Goal: Communication & Community: Answer question/provide support

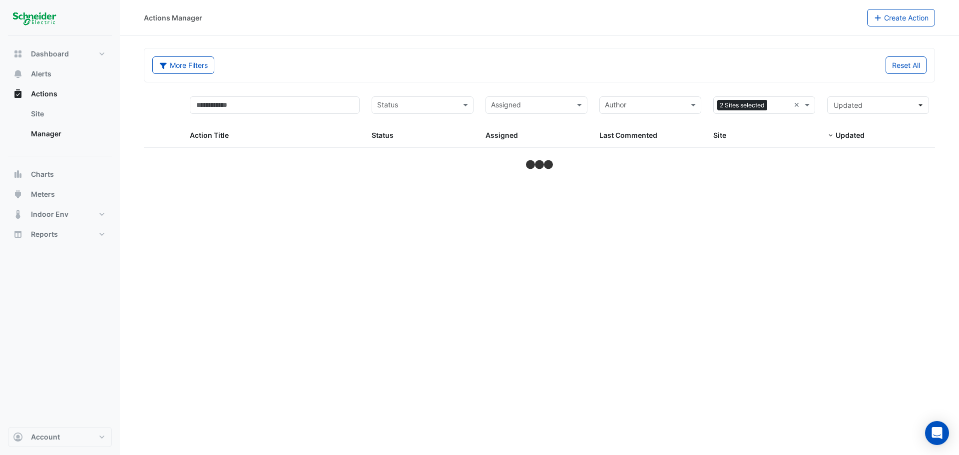
select select "**"
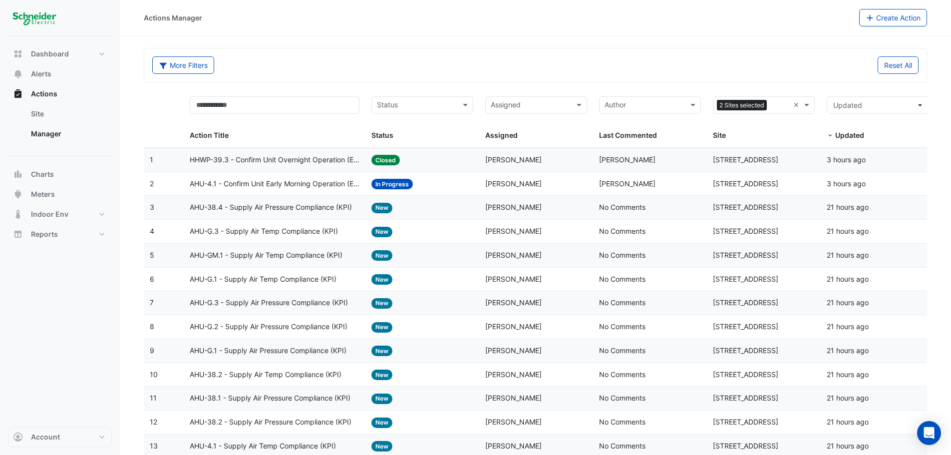
click at [745, 101] on span "2 Sites selected" at bounding box center [742, 105] width 50 height 11
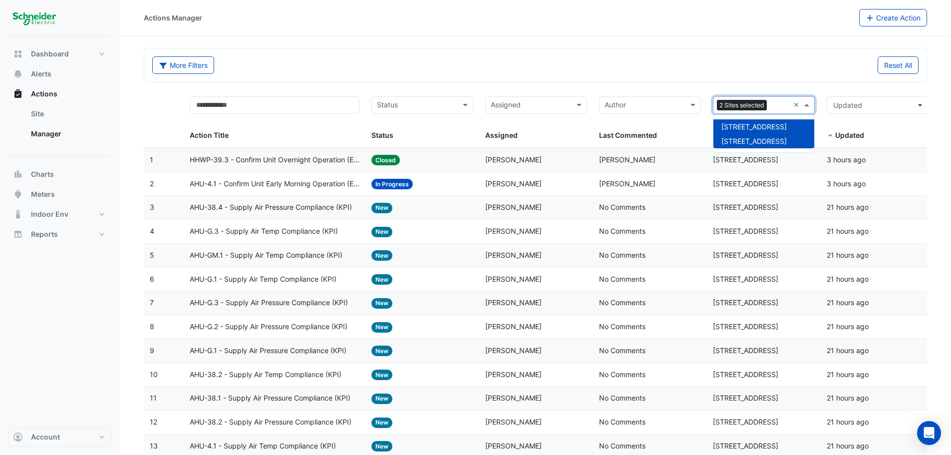
click at [745, 126] on span "[STREET_ADDRESS]" at bounding box center [754, 126] width 65 height 8
click at [652, 105] on input "text" at bounding box center [644, 105] width 79 height 11
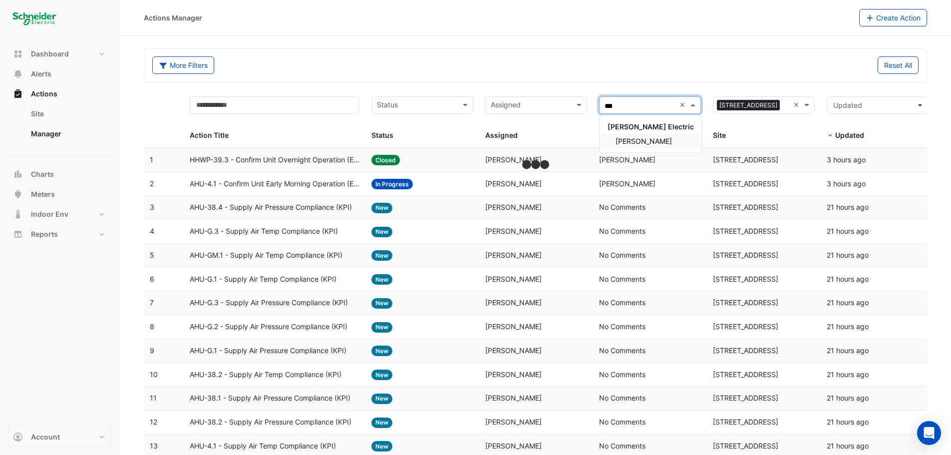
type input "****"
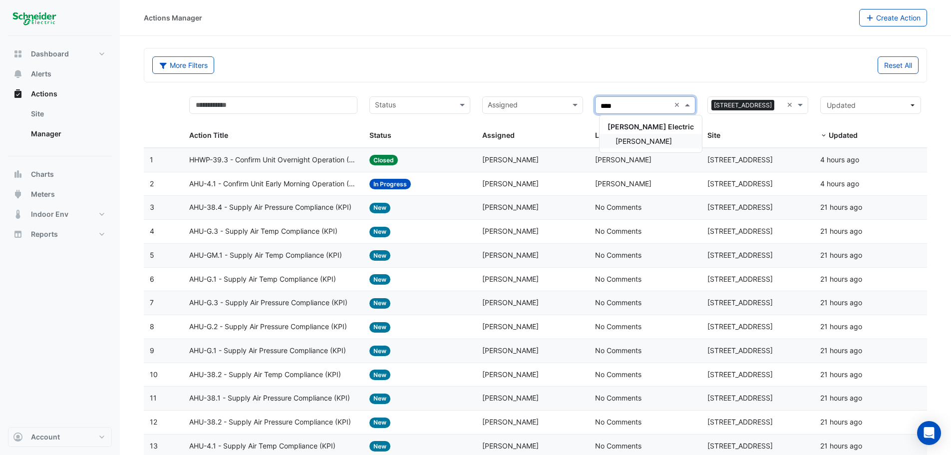
click at [641, 142] on span "[PERSON_NAME]" at bounding box center [644, 141] width 56 height 8
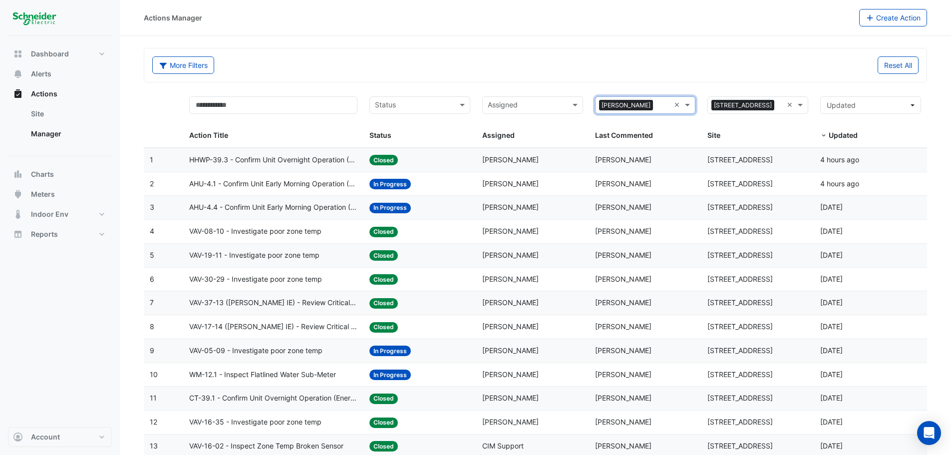
click at [451, 209] on div "Status: In Progress" at bounding box center [420, 207] width 101 height 11
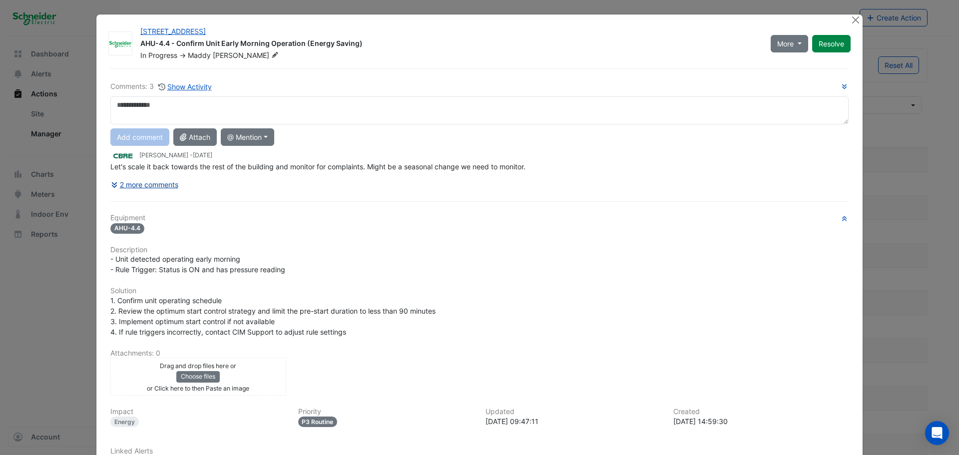
click at [141, 182] on button "2 more comments" at bounding box center [144, 184] width 68 height 17
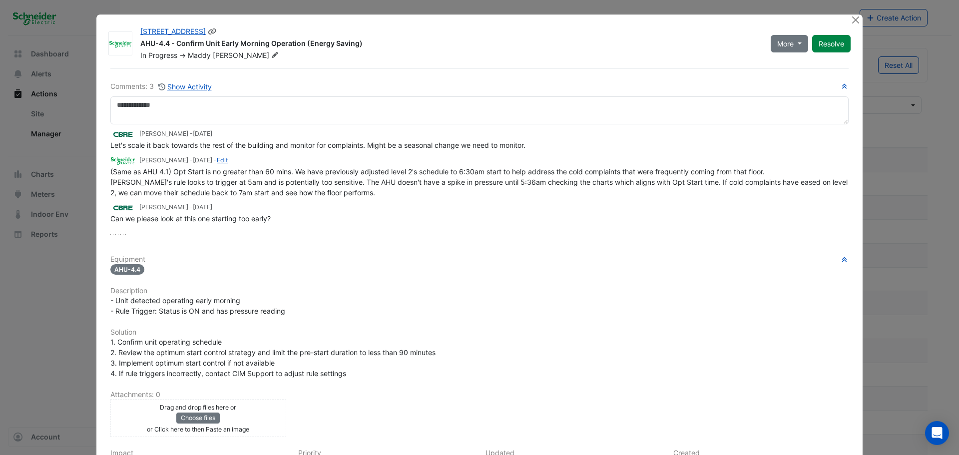
click at [271, 53] on icon at bounding box center [274, 55] width 7 height 6
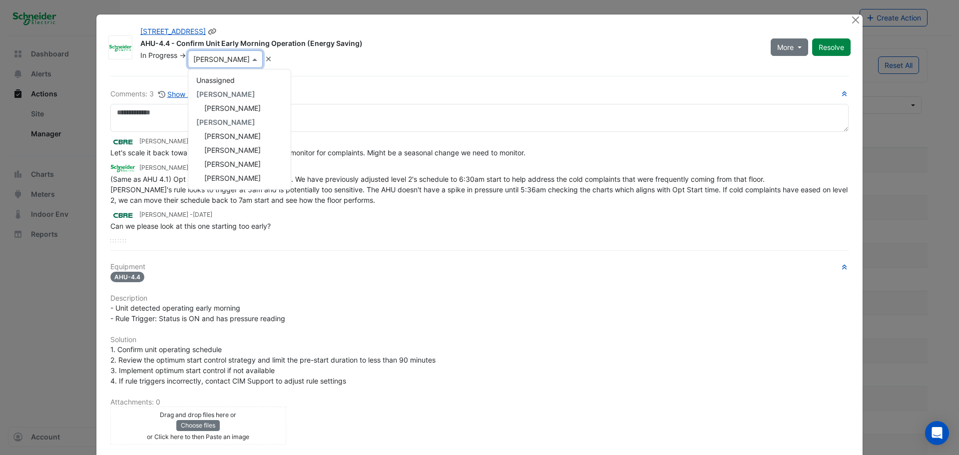
scroll to position [196, 0]
click at [246, 147] on span "[PERSON_NAME]" at bounding box center [232, 150] width 56 height 8
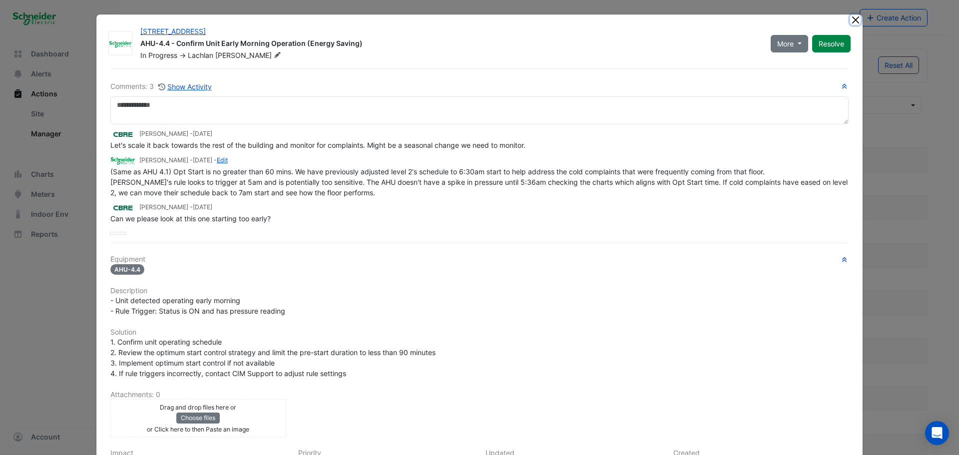
click at [850, 19] on button "Close" at bounding box center [855, 19] width 10 height 10
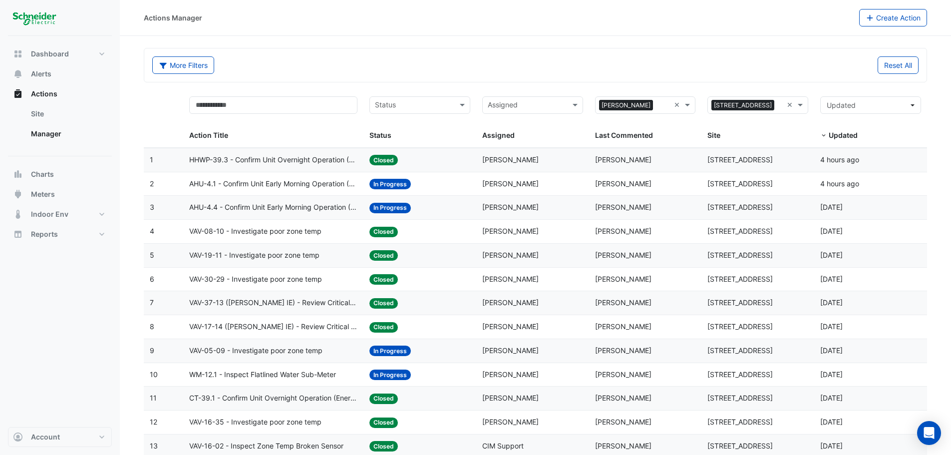
click at [291, 185] on span "AHU-4.1 - Confirm Unit Early Morning Operation (Energy Saving)" at bounding box center [273, 183] width 168 height 11
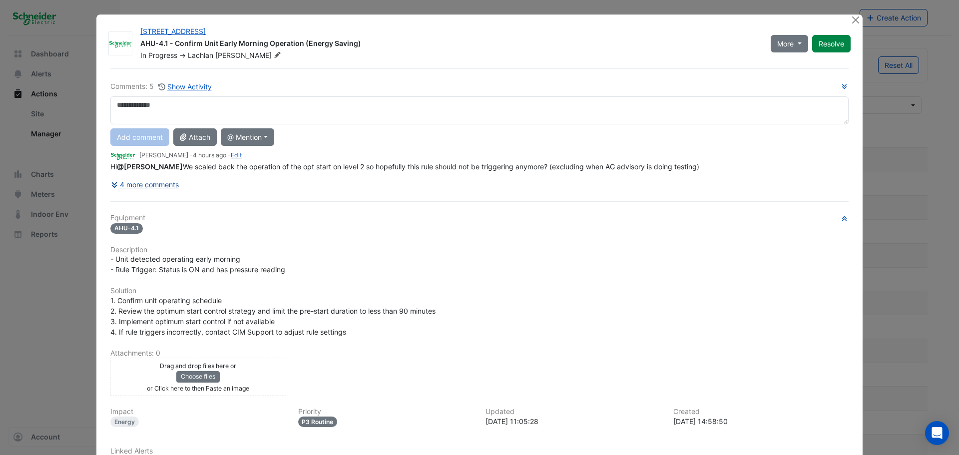
click at [160, 193] on button "4 more comments" at bounding box center [144, 184] width 69 height 17
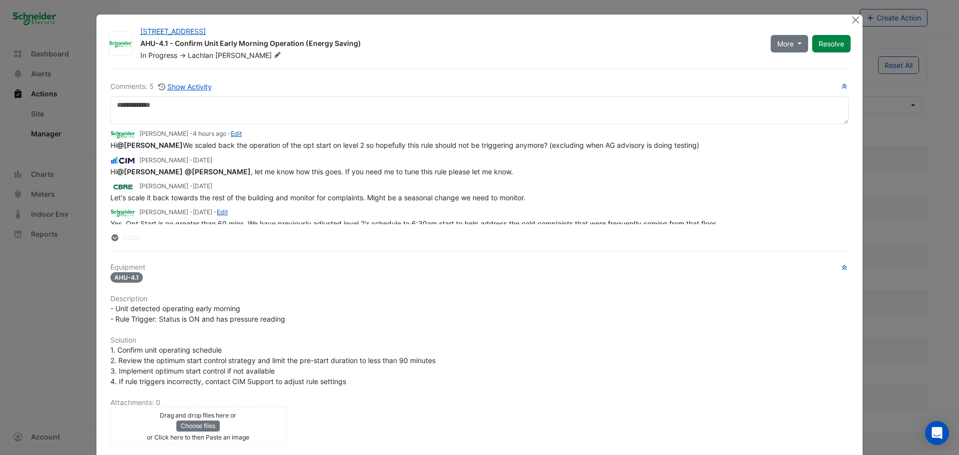
drag, startPoint x: 668, startPoint y: 154, endPoint x: 108, endPoint y: 144, distance: 560.0
click at [110, 144] on div "Hi @[PERSON_NAME] We scaled back the operation of the opt start on level 2 so h…" at bounding box center [479, 145] width 738 height 10
copy span "Hi @[PERSON_NAME] We scaled back the operation of the opt start on level 2 so h…"
click at [850, 21] on button "Close" at bounding box center [855, 19] width 10 height 10
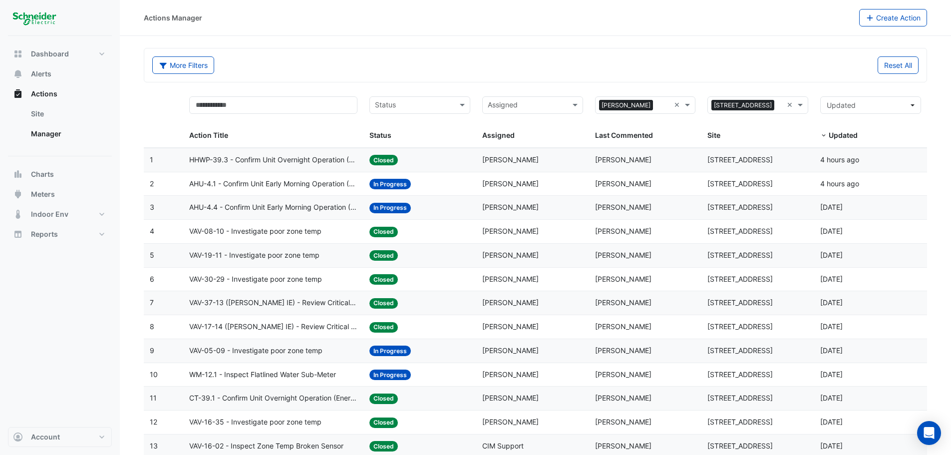
click at [283, 206] on span "AHU-4.4 - Confirm Unit Early Morning Operation (Energy Saving)" at bounding box center [273, 207] width 168 height 11
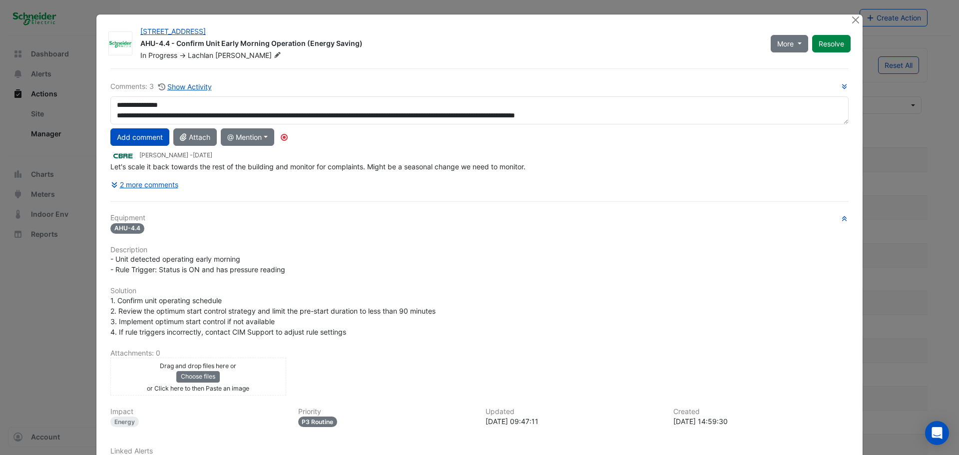
click at [182, 108] on textarea "**********" at bounding box center [479, 110] width 738 height 28
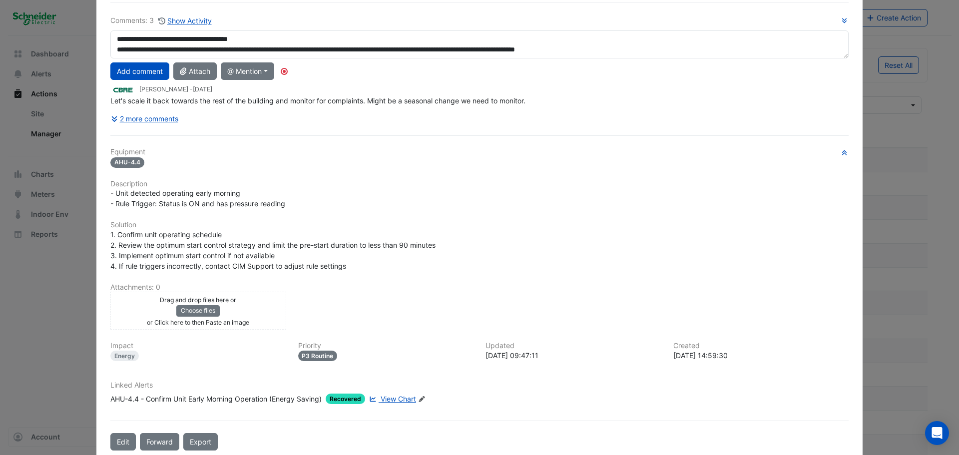
scroll to position [83, 0]
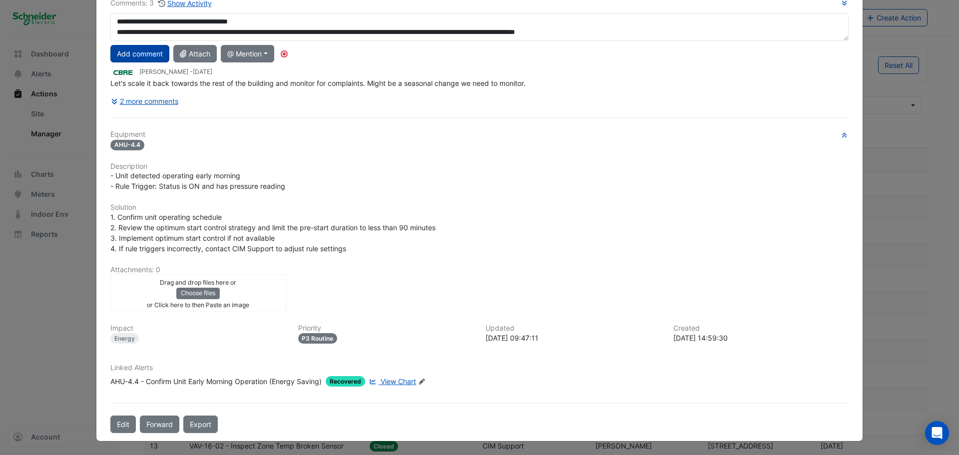
type textarea "**********"
click at [123, 57] on button "Add comment" at bounding box center [139, 53] width 59 height 17
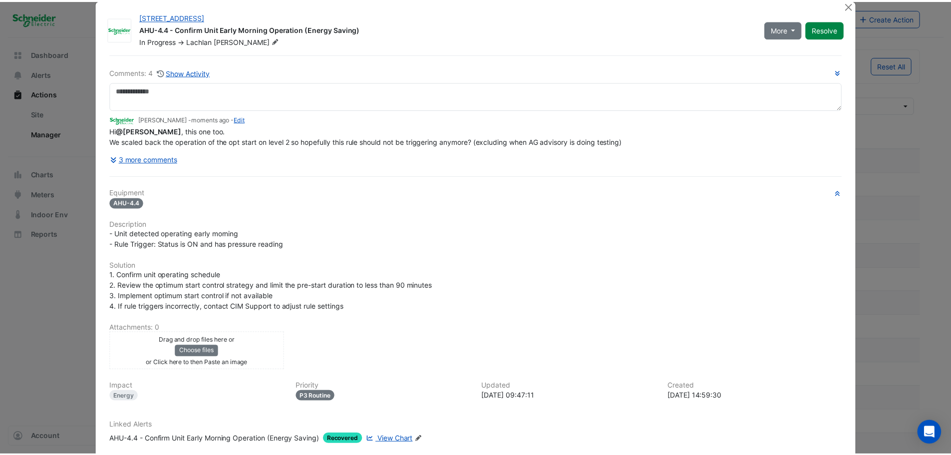
scroll to position [0, 0]
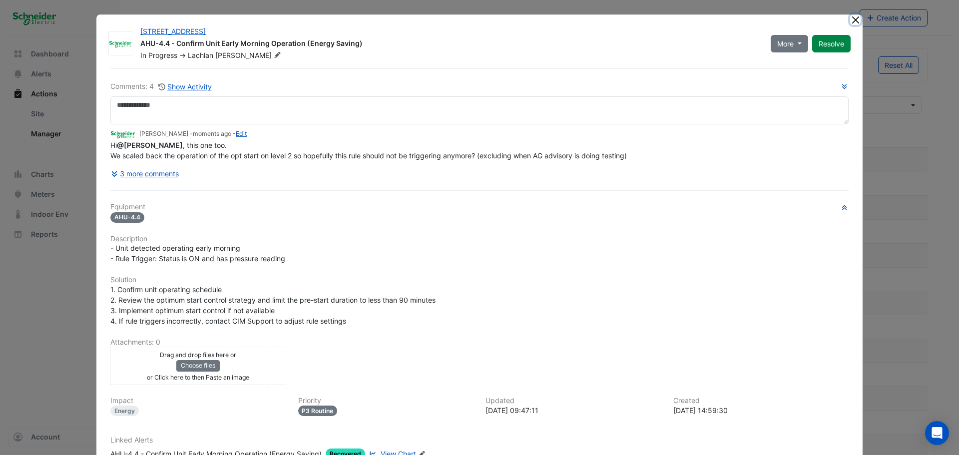
click at [850, 19] on button "Close" at bounding box center [855, 19] width 10 height 10
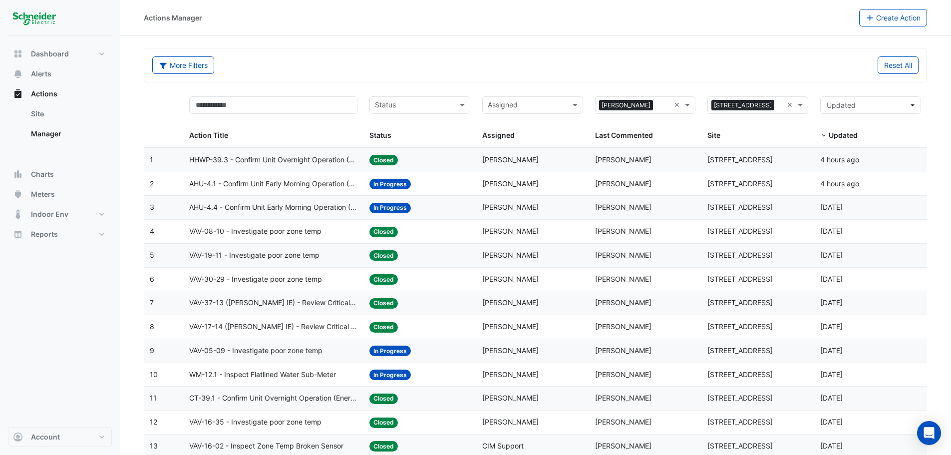
click at [447, 205] on div "Status: In Progress" at bounding box center [420, 207] width 101 height 11
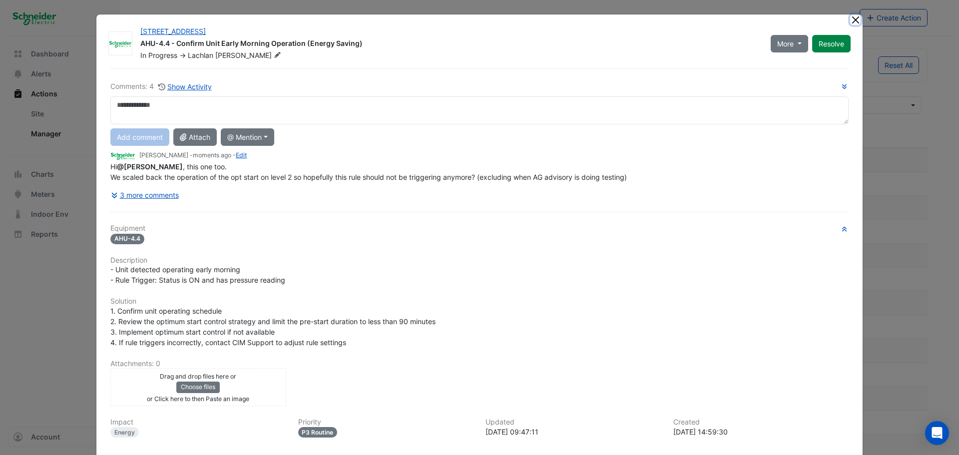
click at [850, 24] on button "Close" at bounding box center [855, 19] width 10 height 10
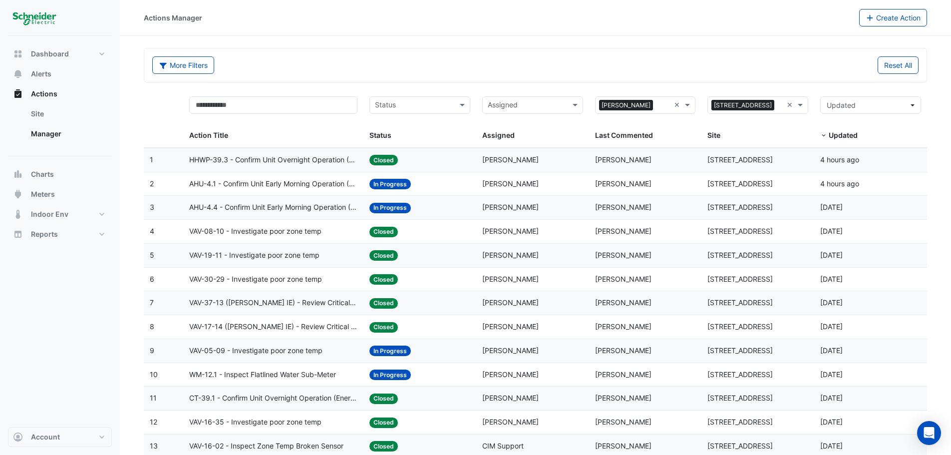
click at [629, 109] on span "[PERSON_NAME]" at bounding box center [626, 105] width 54 height 11
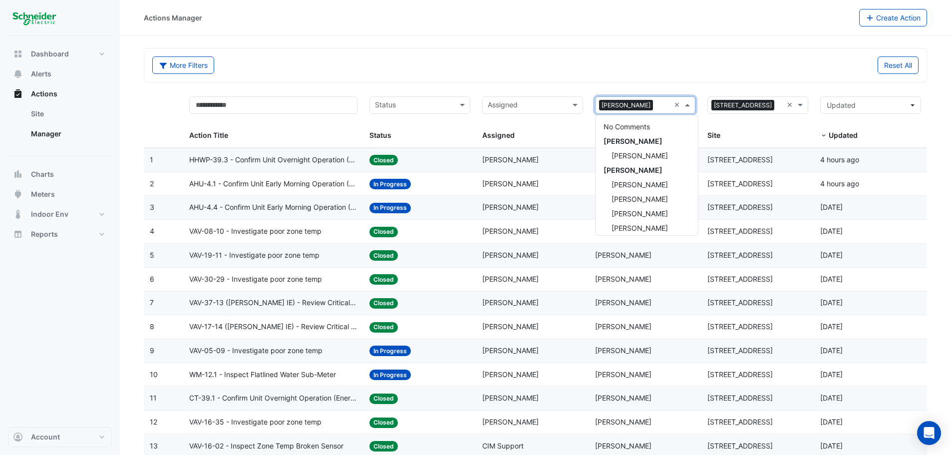
scroll to position [207, 0]
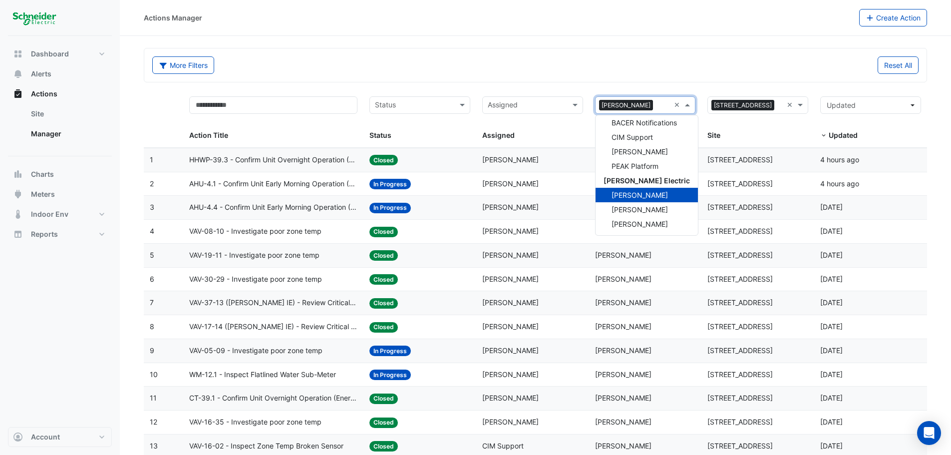
click at [629, 109] on span "[PERSON_NAME]" at bounding box center [626, 105] width 54 height 11
click at [720, 128] on div "× [STREET_ADDRESS] × Site" at bounding box center [758, 118] width 101 height 45
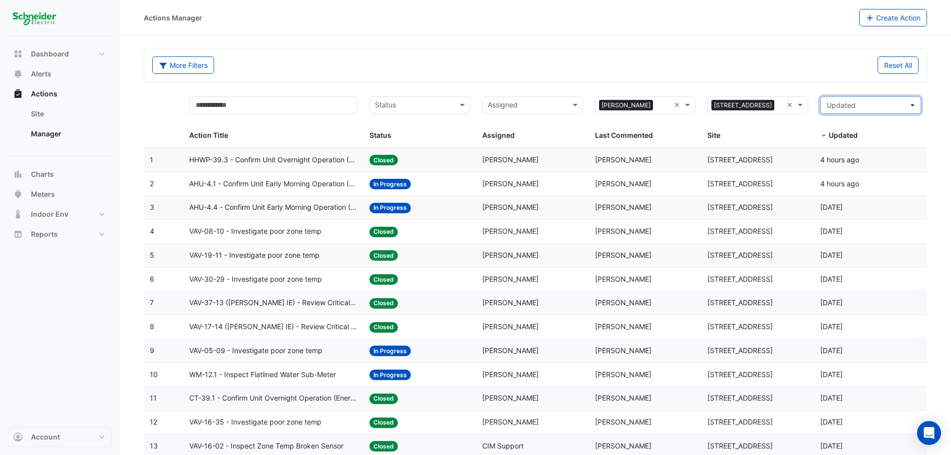
click at [892, 105] on span "Updated" at bounding box center [868, 105] width 82 height 10
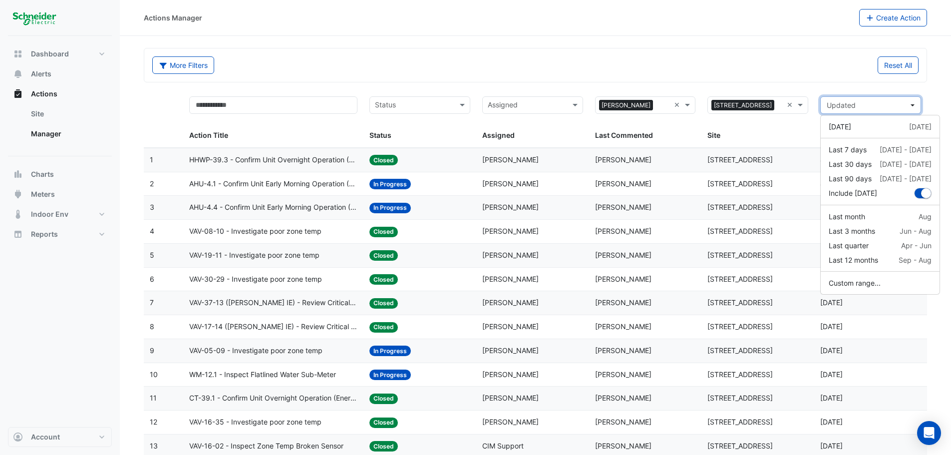
click at [892, 105] on span "Updated" at bounding box center [868, 105] width 82 height 10
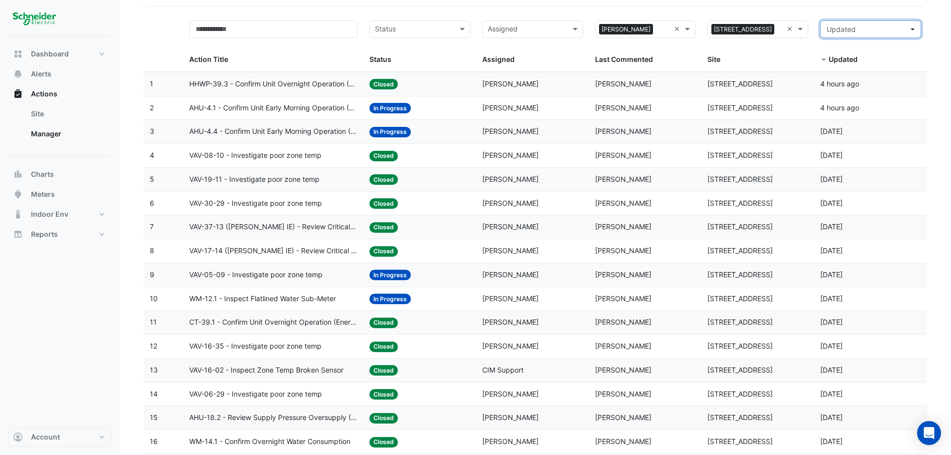
scroll to position [83, 0]
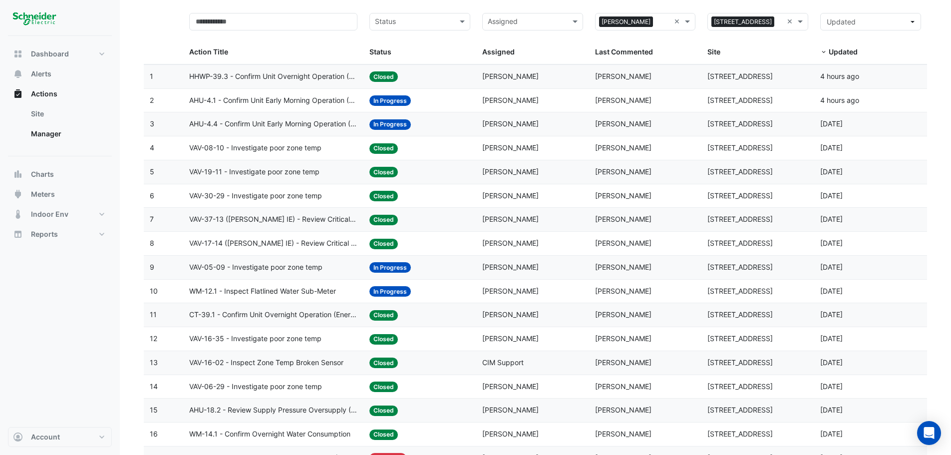
click at [297, 266] on span "VAV-05-09 - Investigate poor zone temp" at bounding box center [255, 267] width 133 height 11
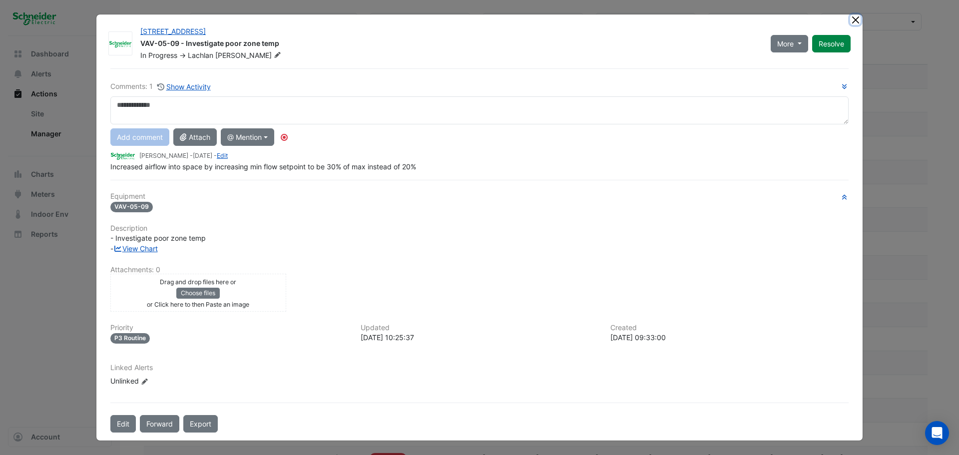
click at [858, 18] on button "Close" at bounding box center [855, 19] width 10 height 10
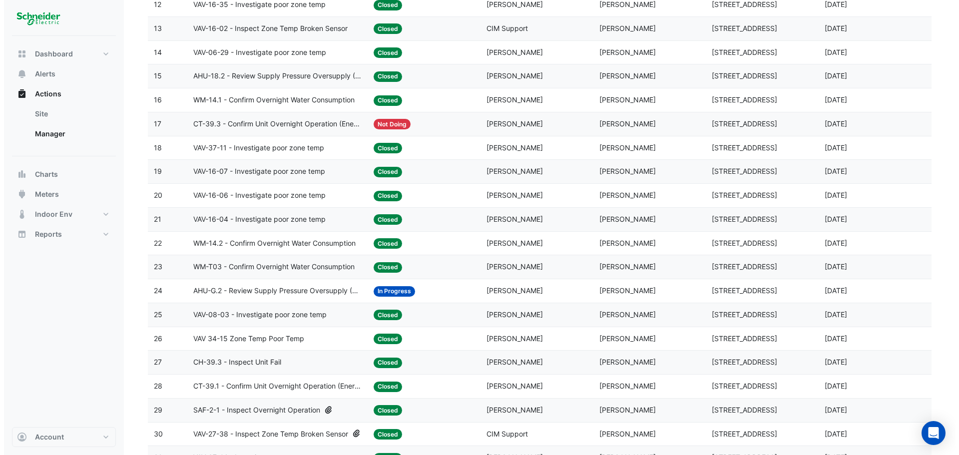
scroll to position [413, 0]
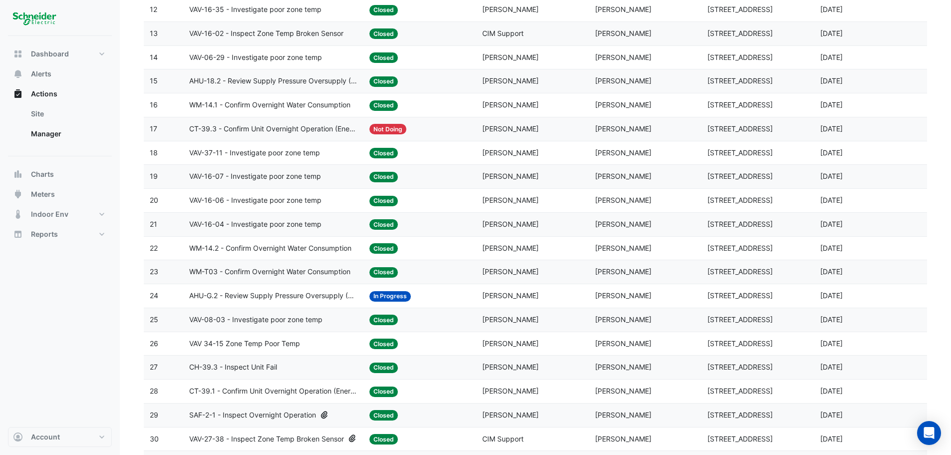
click at [289, 299] on span "AHU-G.2 - Review Supply Pressure Oversupply (Energy Waste)" at bounding box center [273, 295] width 168 height 11
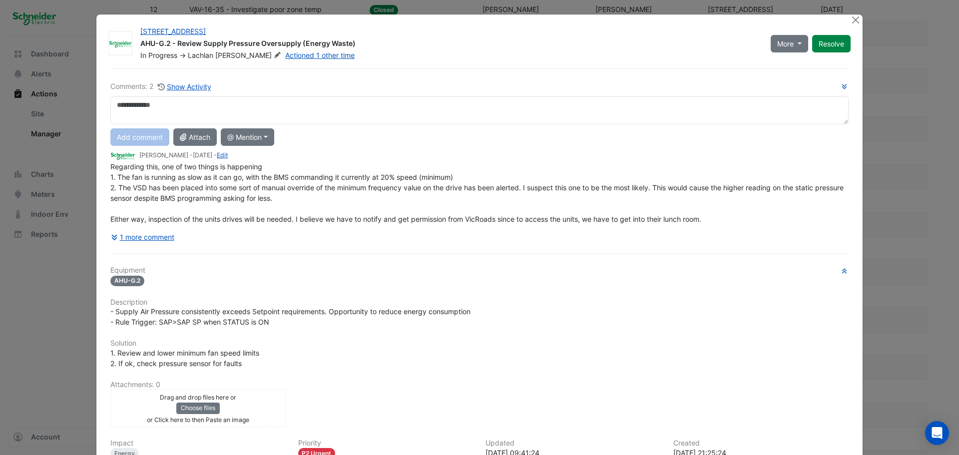
click at [334, 243] on div "1 more comment" at bounding box center [479, 236] width 738 height 17
